Goal: Contribute content: Add original content to the website for others to see

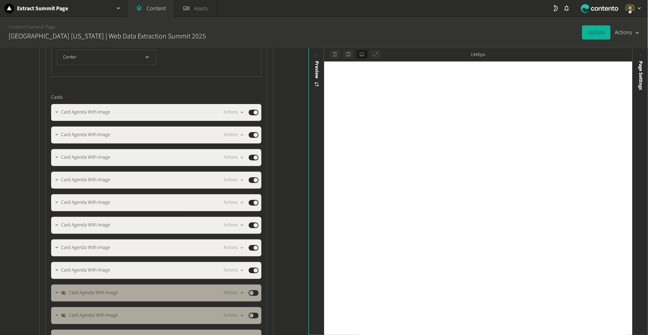
scroll to position [5477, 0]
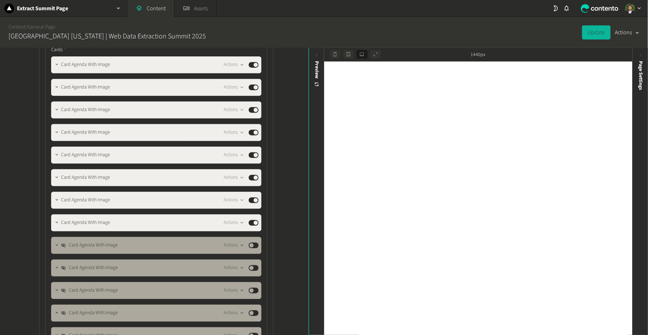
scroll to position [5307, 0]
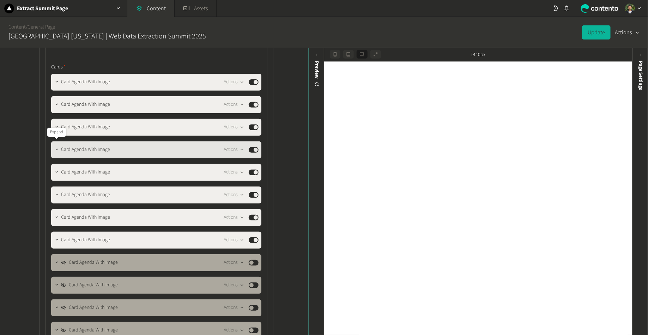
click at [55, 148] on button "button" at bounding box center [57, 149] width 8 height 8
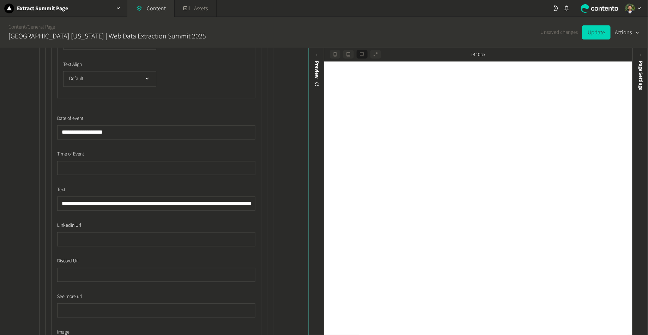
scroll to position [5957, 0]
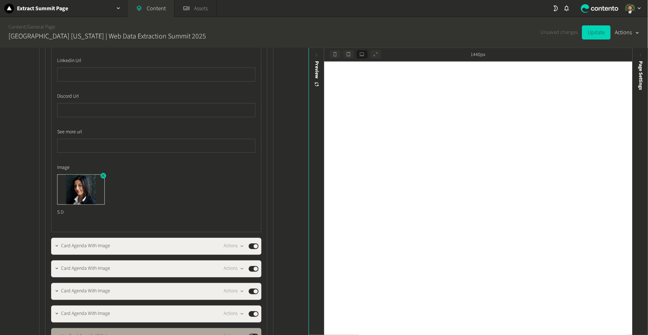
click at [104, 173] on icon "button" at bounding box center [103, 175] width 5 height 5
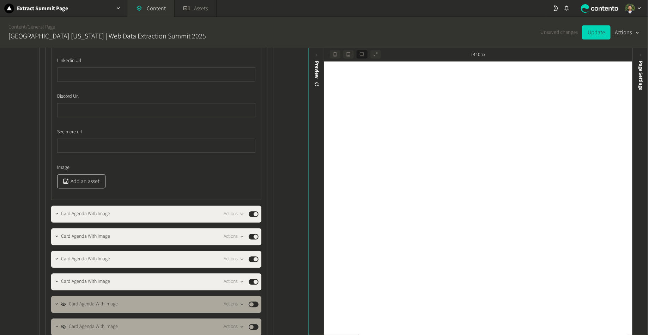
click at [92, 178] on button "Add an asset" at bounding box center [81, 181] width 48 height 14
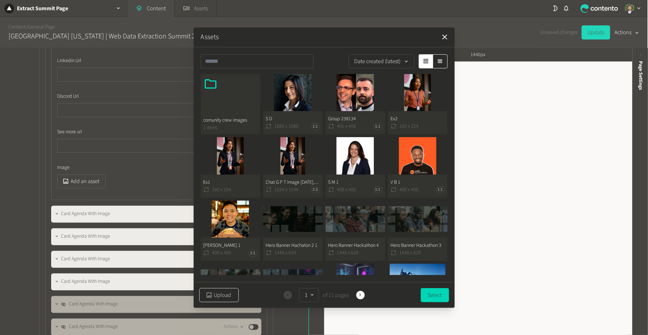
click at [214, 295] on button "Upload" at bounding box center [219, 295] width 40 height 14
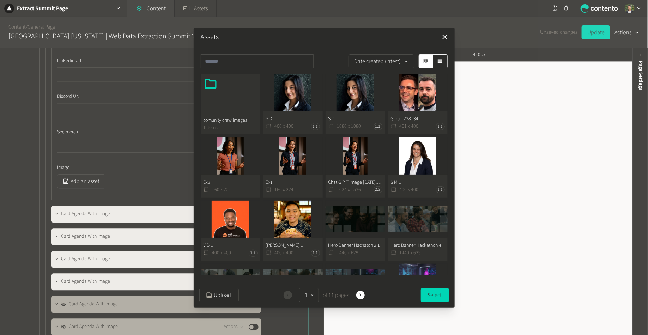
click at [301, 107] on button "S D 1 400 x 400 1:1" at bounding box center [293, 104] width 60 height 61
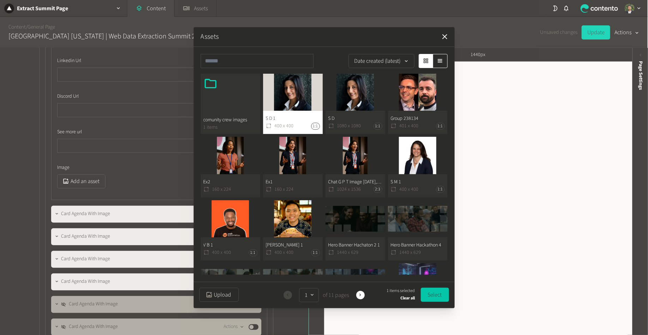
click at [433, 296] on button "Select" at bounding box center [435, 295] width 28 height 14
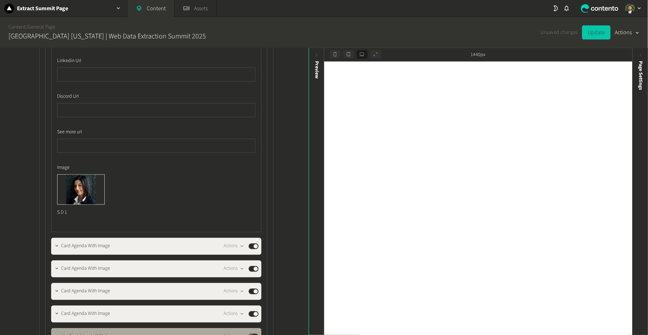
click at [599, 27] on button "Update" at bounding box center [596, 32] width 29 height 14
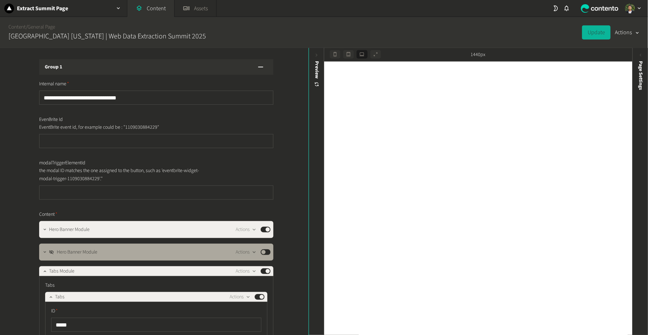
scroll to position [5957, 0]
